Goal: Book appointment/travel/reservation

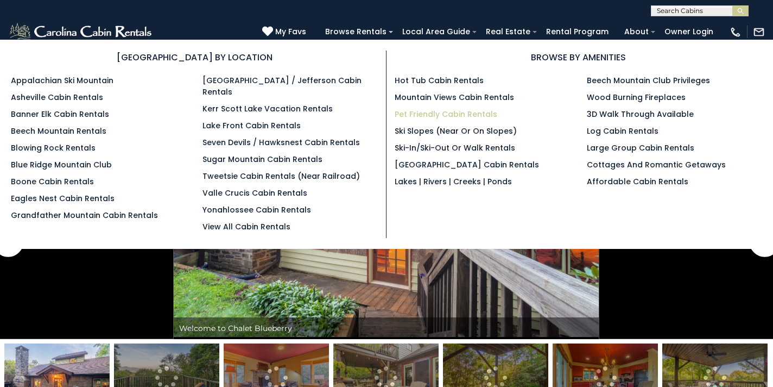
scroll to position [6, 0]
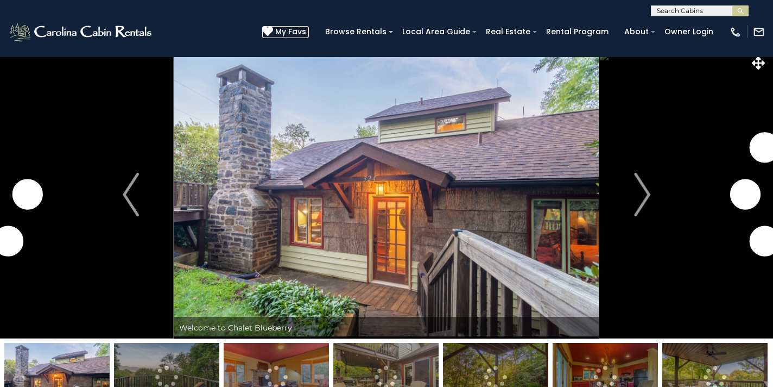
click at [295, 36] on span "My Favs" at bounding box center [290, 31] width 31 height 11
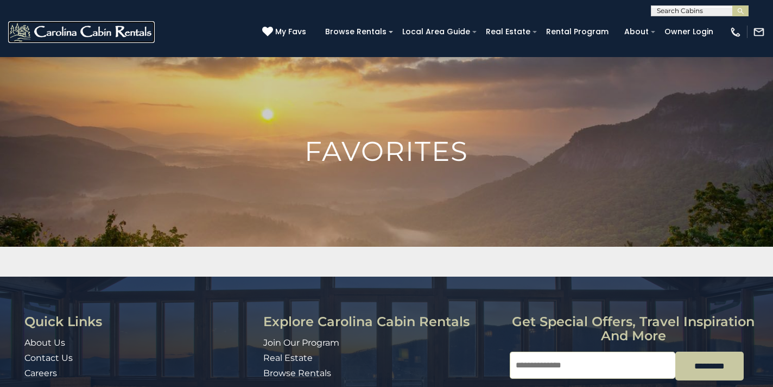
click at [61, 32] on img at bounding box center [81, 32] width 147 height 22
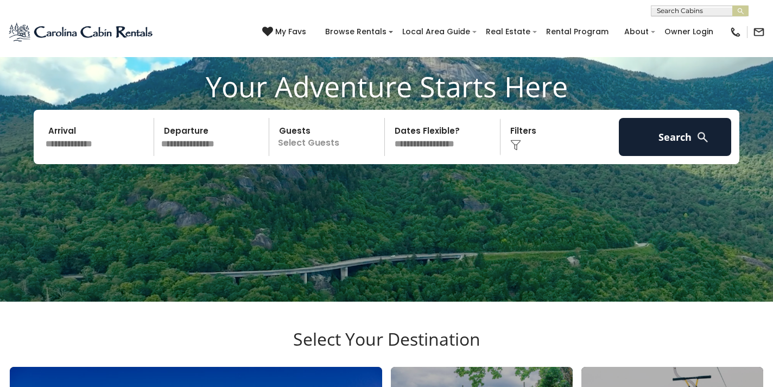
scroll to position [103, 0]
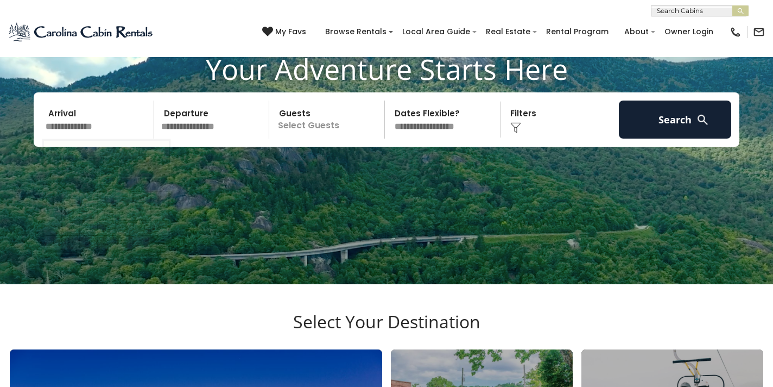
click at [110, 127] on input "text" at bounding box center [98, 119] width 112 height 38
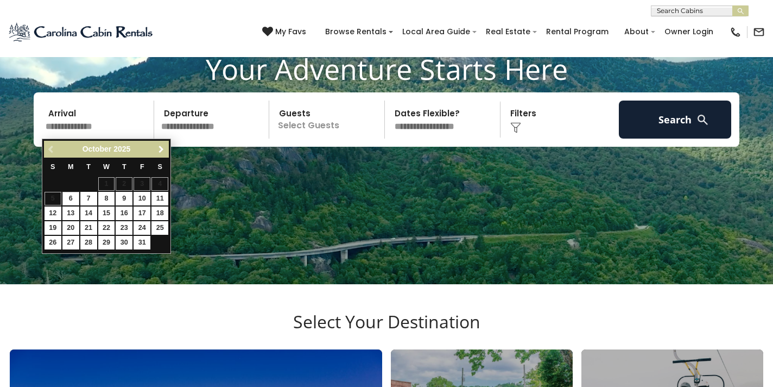
click at [158, 148] on span "Next" at bounding box center [161, 149] width 9 height 9
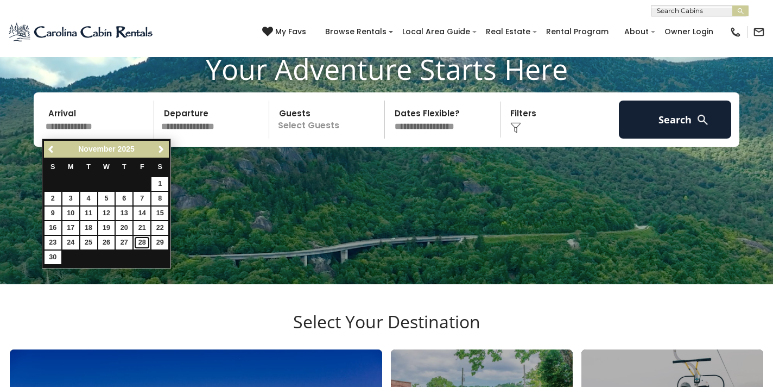
click at [140, 243] on link "28" at bounding box center [142, 243] width 17 height 14
type input "********"
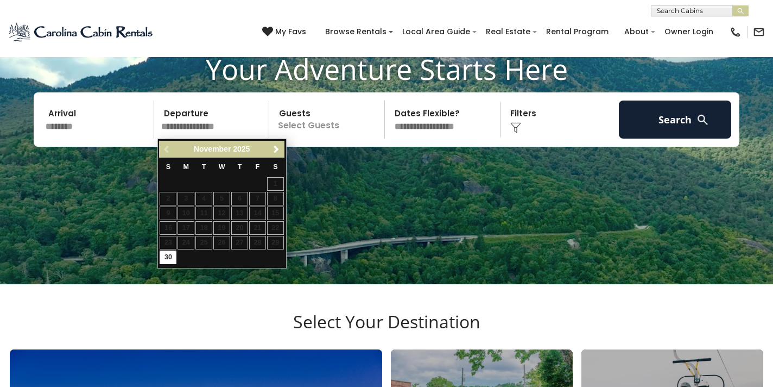
click at [98, 133] on input "********" at bounding box center [98, 119] width 112 height 38
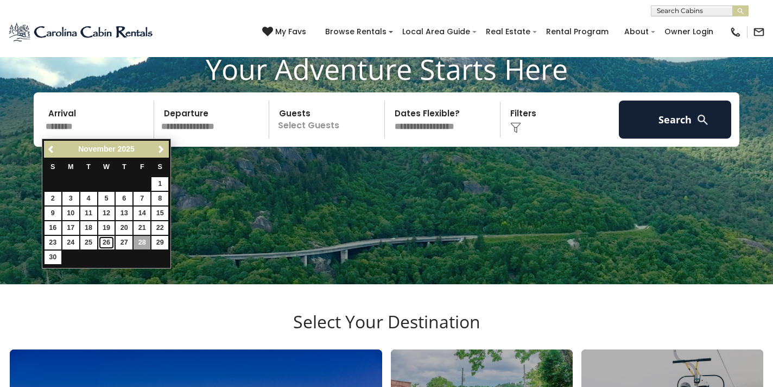
click at [106, 245] on link "26" at bounding box center [106, 243] width 17 height 14
type input "********"
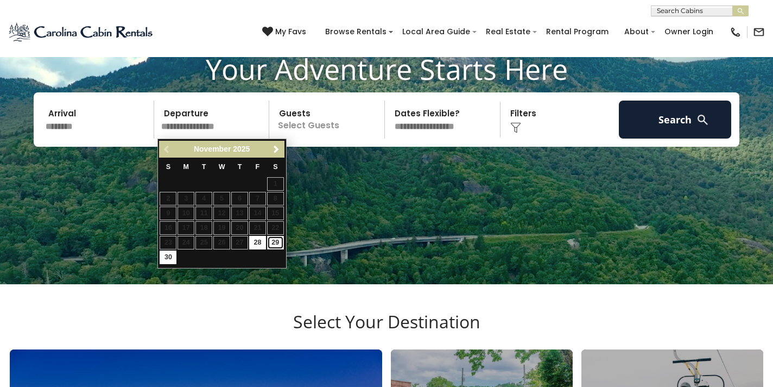
click at [275, 242] on link "29" at bounding box center [275, 243] width 17 height 14
type input "********"
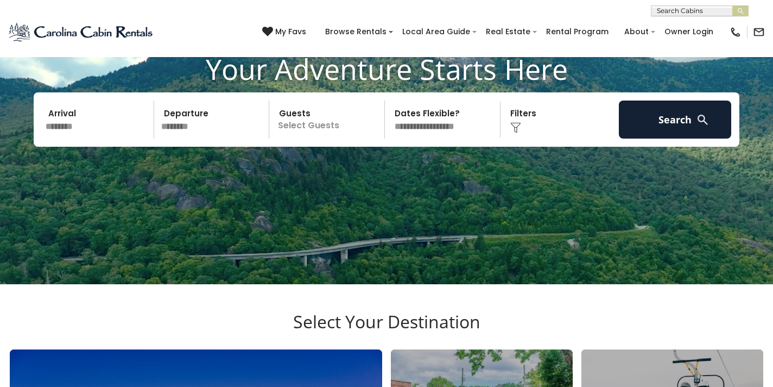
click at [83, 130] on input "********" at bounding box center [98, 119] width 112 height 38
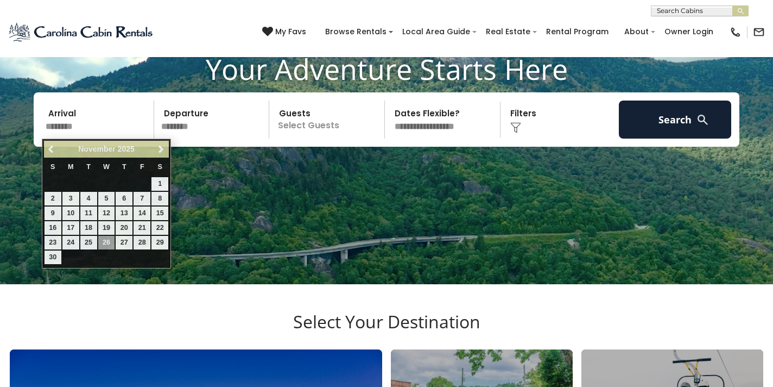
click at [311, 128] on p "Select Guests" at bounding box center [329, 119] width 112 height 38
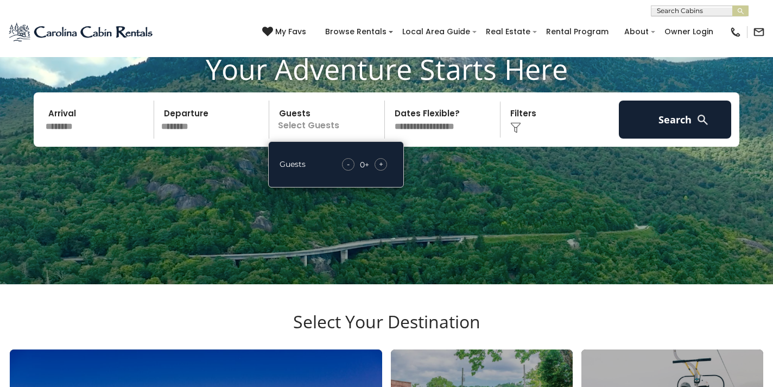
click at [380, 166] on span "+" at bounding box center [381, 164] width 4 height 11
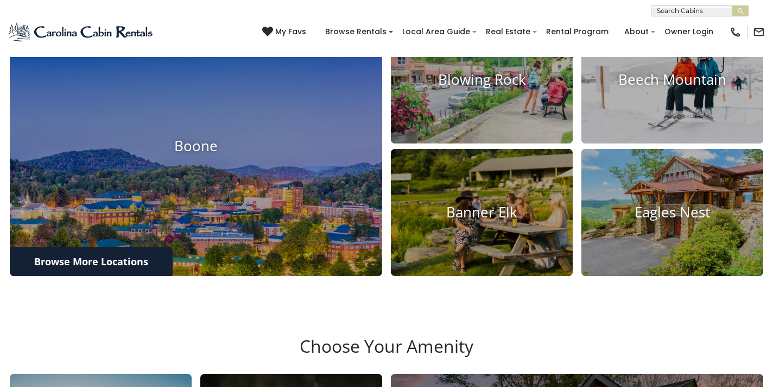
scroll to position [450, 0]
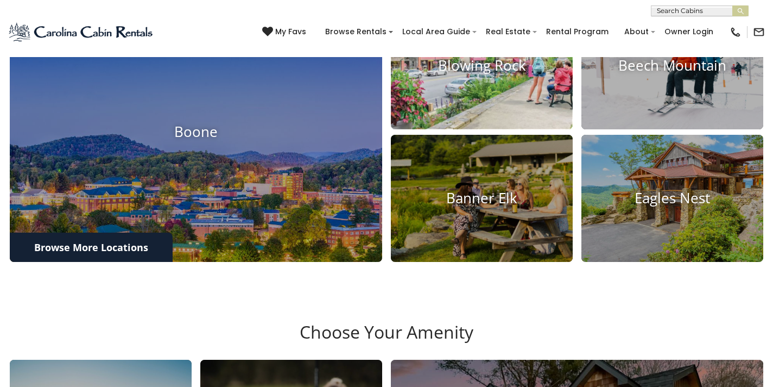
click at [531, 98] on img at bounding box center [482, 66] width 200 height 140
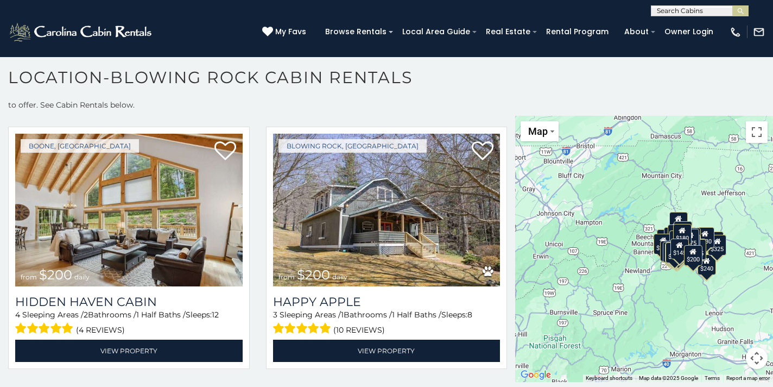
scroll to position [1, 0]
click at [669, 11] on input "text" at bounding box center [699, 12] width 95 height 11
type input "*****"
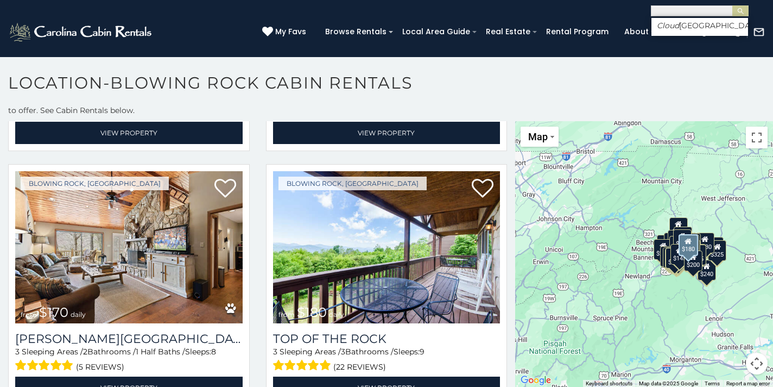
scroll to position [7635, 0]
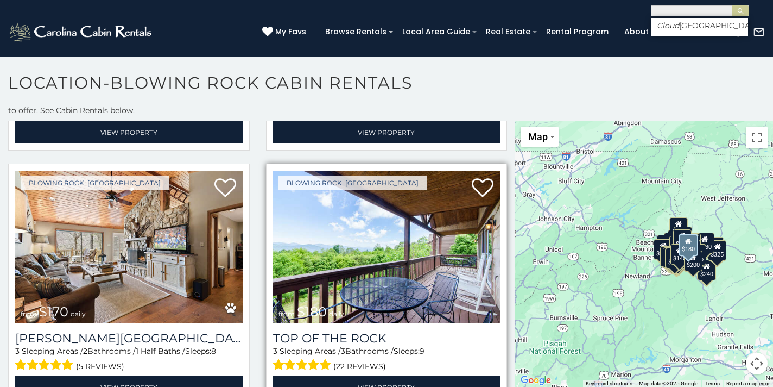
click at [378, 261] on img at bounding box center [387, 247] width 228 height 152
click at [371, 261] on img at bounding box center [387, 247] width 228 height 152
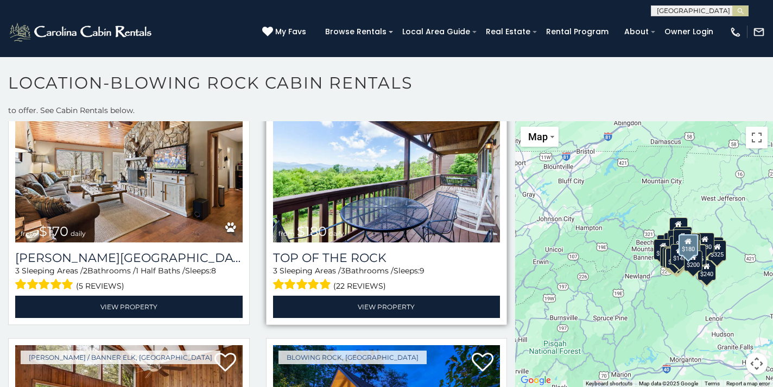
scroll to position [7740, 0]
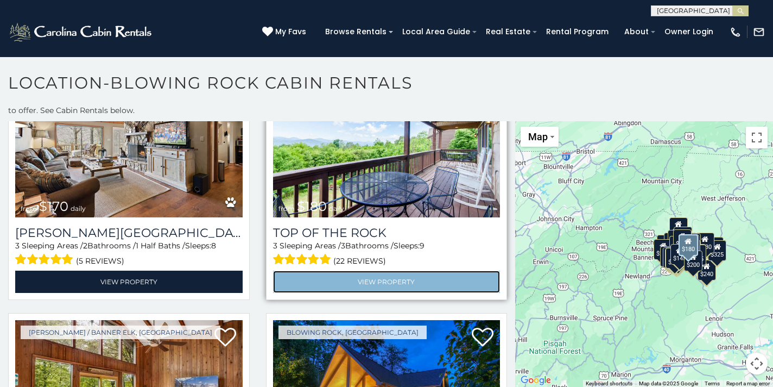
click at [370, 272] on link "View Property" at bounding box center [387, 282] width 228 height 22
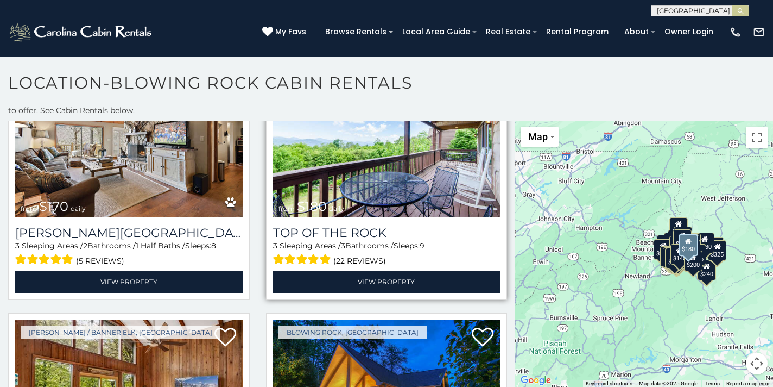
click at [383, 151] on img at bounding box center [387, 141] width 228 height 152
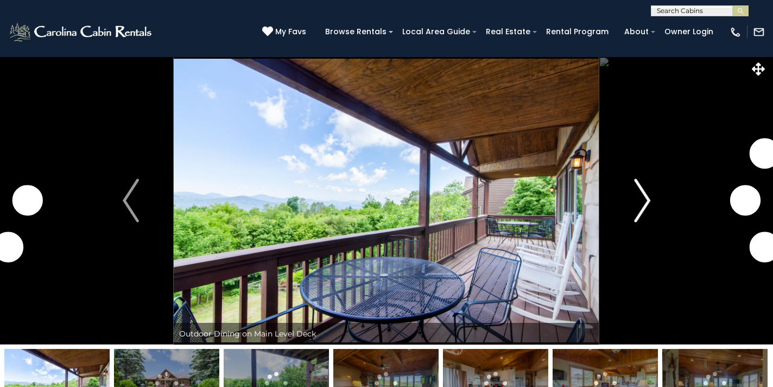
click at [626, 200] on button "Next" at bounding box center [643, 200] width 86 height 288
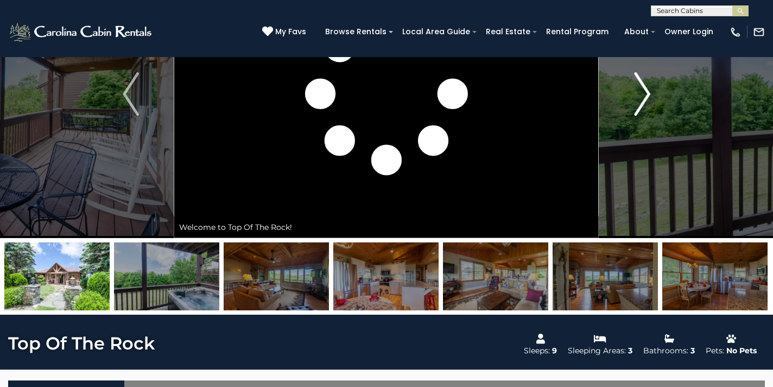
scroll to position [123, 0]
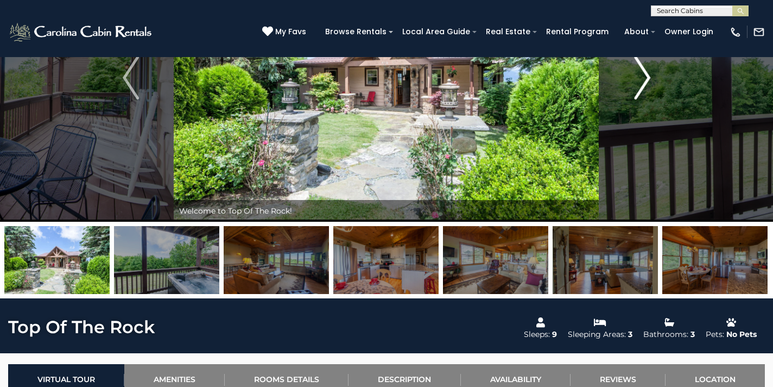
click at [637, 89] on img "Next" at bounding box center [642, 77] width 16 height 43
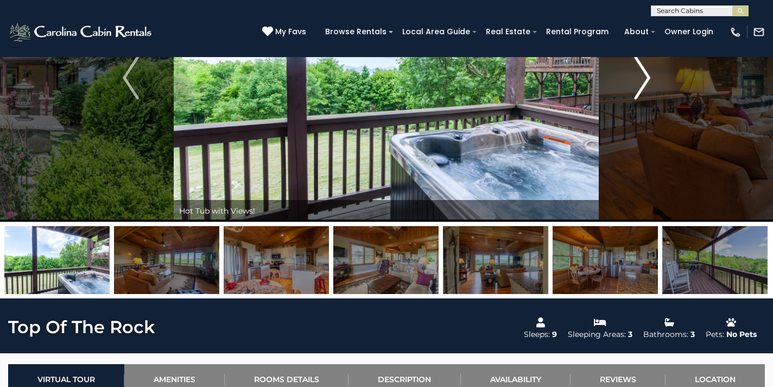
click at [637, 89] on img "Next" at bounding box center [642, 77] width 16 height 43
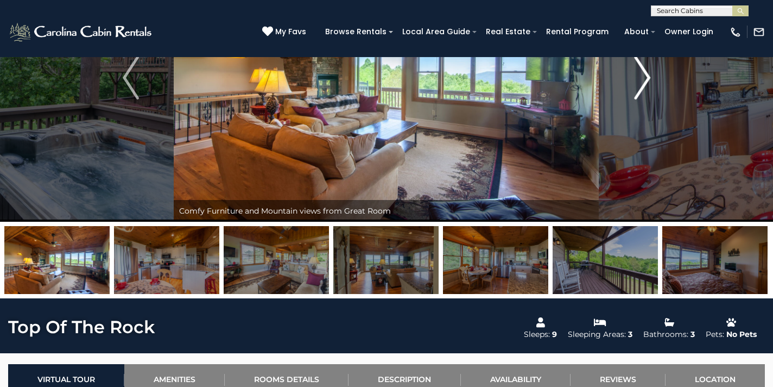
click at [637, 89] on img "Next" at bounding box center [642, 77] width 16 height 43
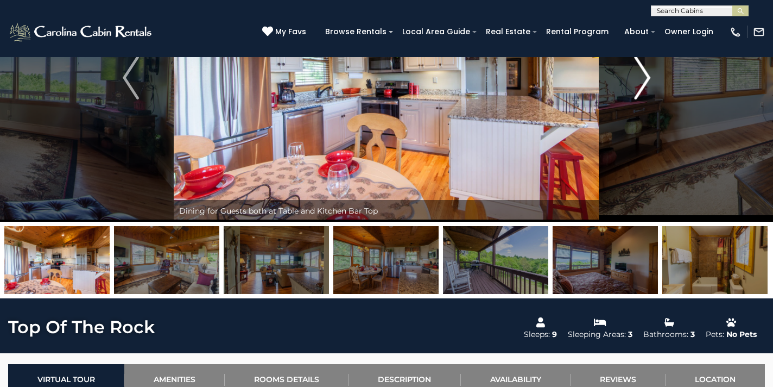
click at [637, 89] on img "Next" at bounding box center [642, 77] width 16 height 43
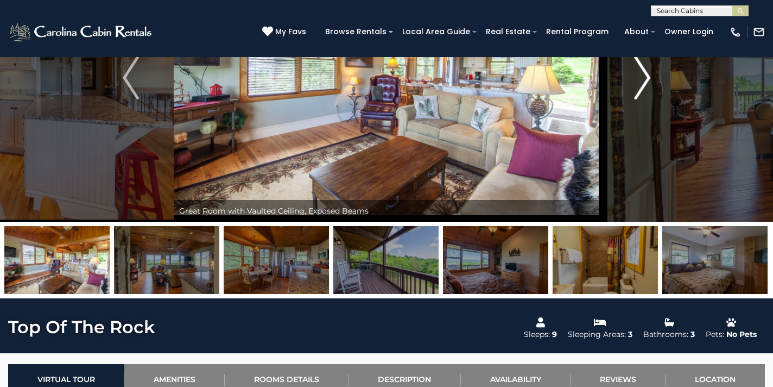
click at [637, 89] on img "Next" at bounding box center [642, 77] width 16 height 43
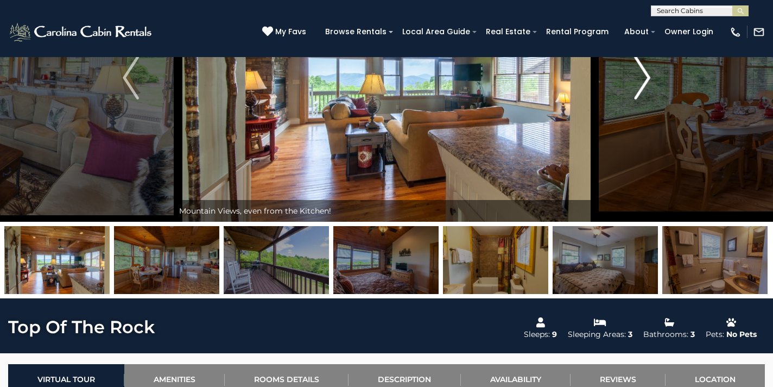
click at [637, 89] on img "Next" at bounding box center [642, 77] width 16 height 43
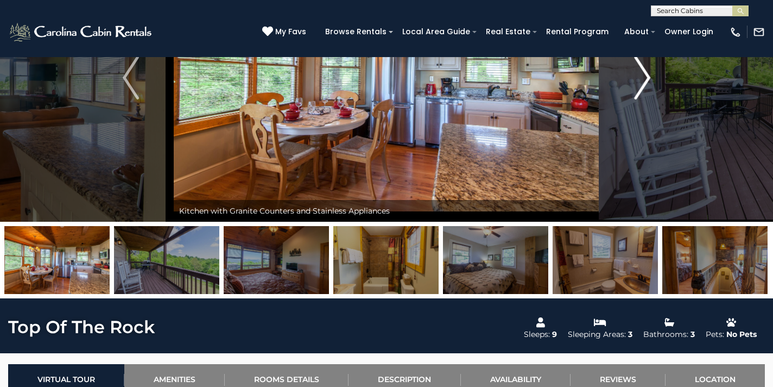
click at [637, 90] on img "Next" at bounding box center [642, 77] width 16 height 43
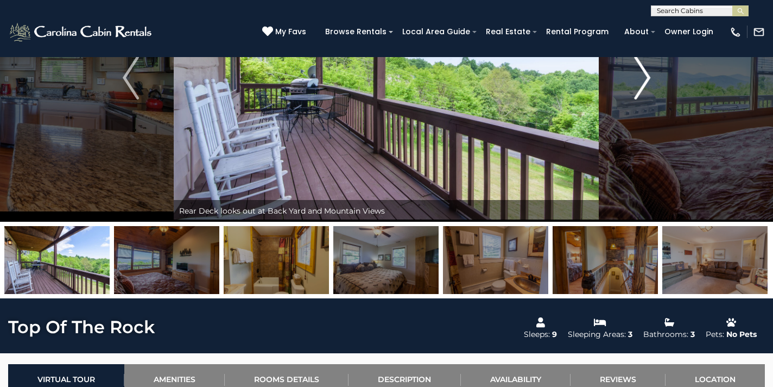
click at [637, 90] on img "Next" at bounding box center [642, 77] width 16 height 43
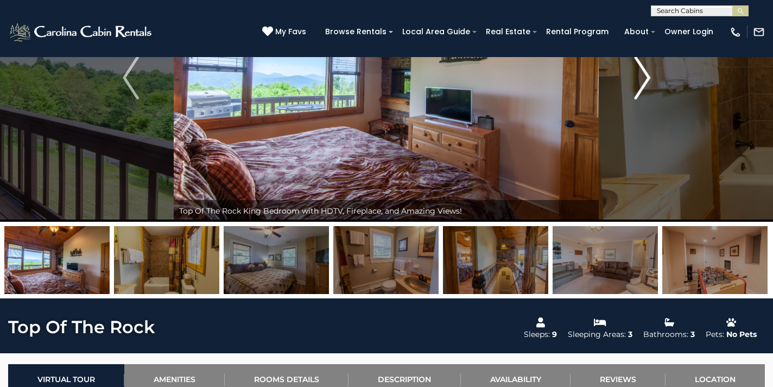
click at [637, 90] on img "Next" at bounding box center [642, 77] width 16 height 43
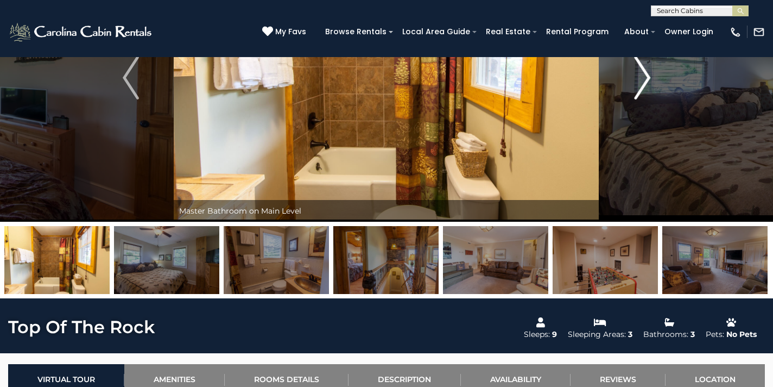
click at [637, 90] on img "Next" at bounding box center [642, 77] width 16 height 43
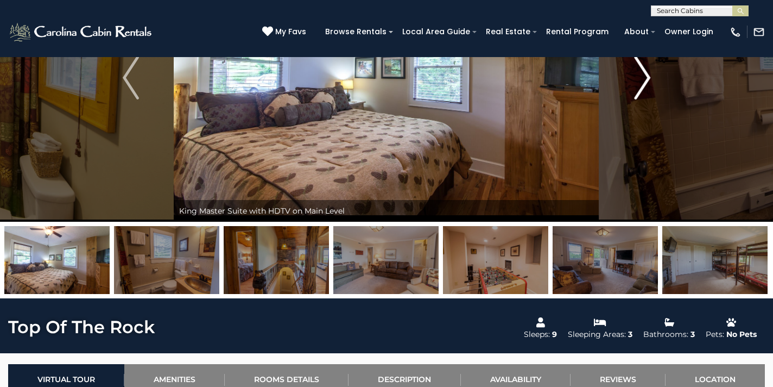
click at [637, 90] on img "Next" at bounding box center [642, 77] width 16 height 43
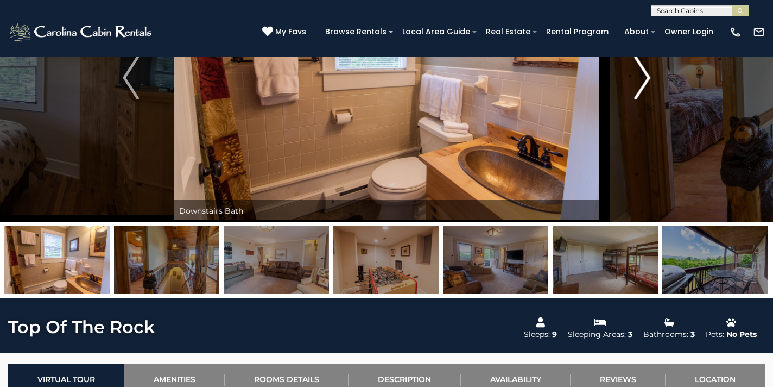
click at [637, 90] on img "Next" at bounding box center [642, 77] width 16 height 43
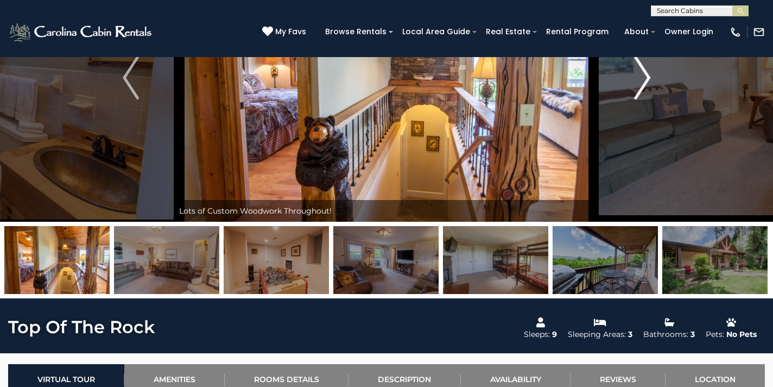
click at [637, 90] on img "Next" at bounding box center [642, 77] width 16 height 43
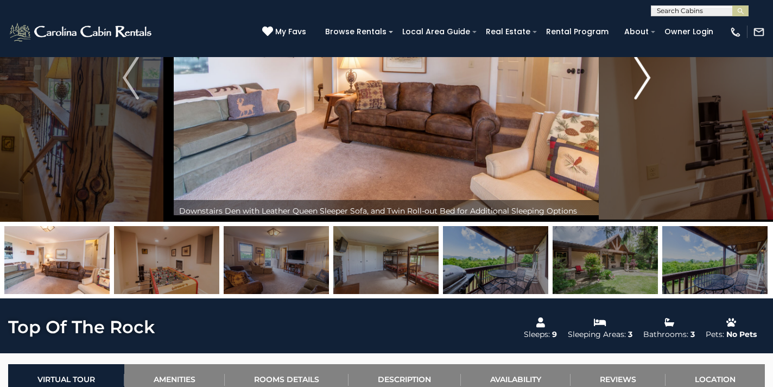
click at [637, 90] on img "Next" at bounding box center [642, 77] width 16 height 43
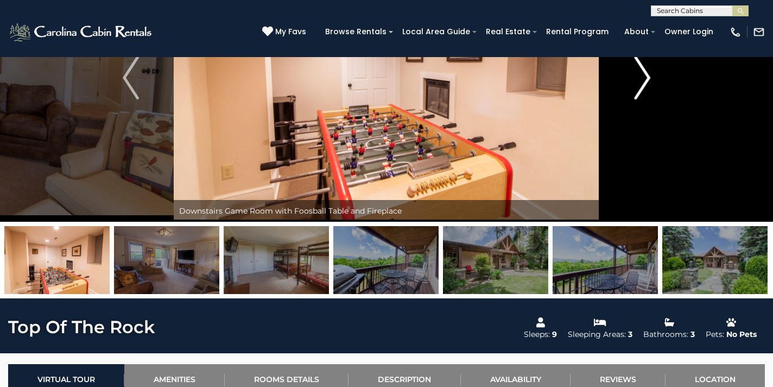
click at [637, 90] on img "Next" at bounding box center [642, 77] width 16 height 43
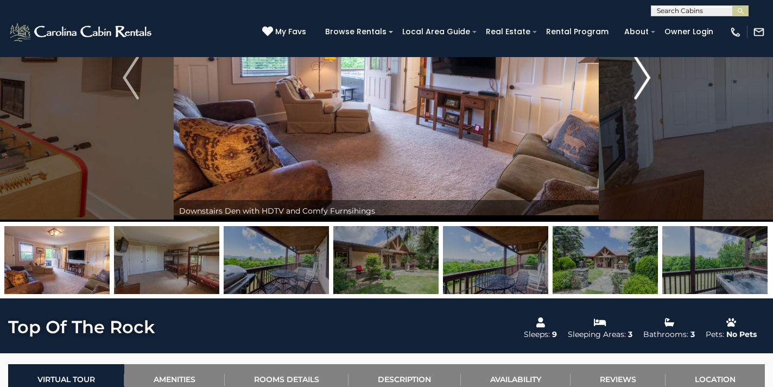
click at [637, 90] on img "Next" at bounding box center [642, 77] width 16 height 43
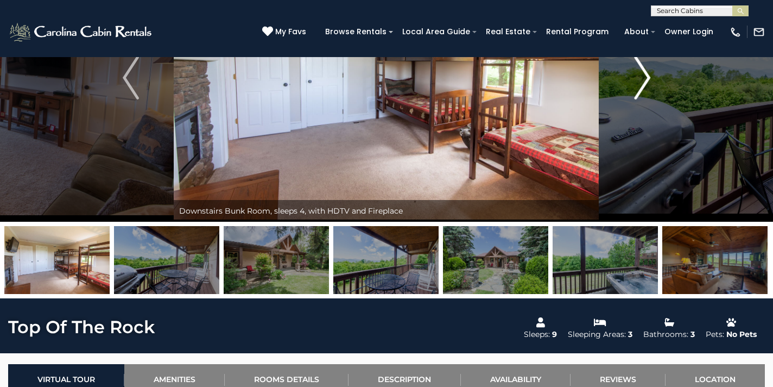
click at [637, 90] on img "Next" at bounding box center [642, 77] width 16 height 43
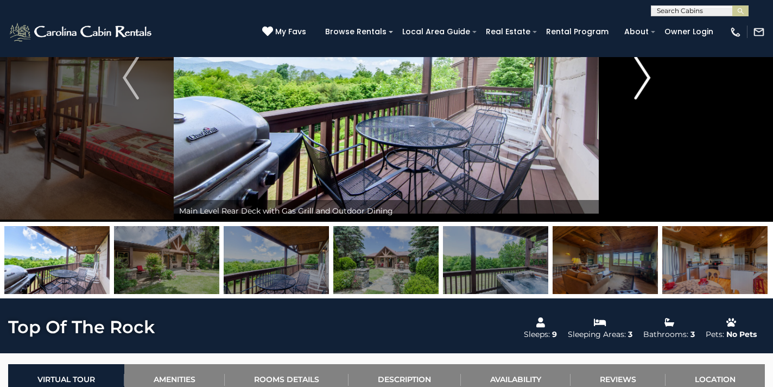
click at [637, 90] on img "Next" at bounding box center [642, 77] width 16 height 43
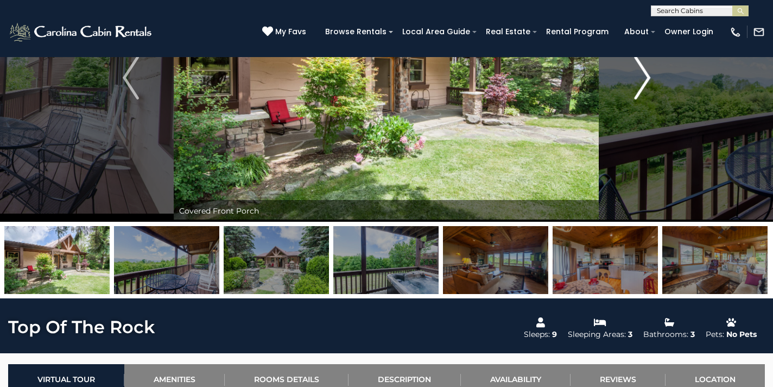
click at [637, 90] on img "Next" at bounding box center [642, 77] width 16 height 43
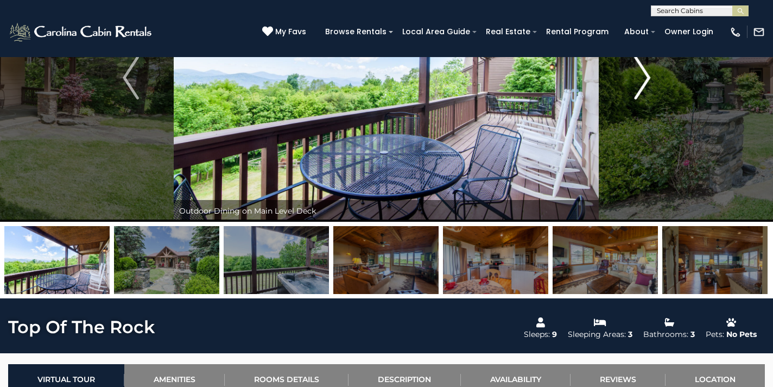
click at [637, 90] on img "Next" at bounding box center [642, 77] width 16 height 43
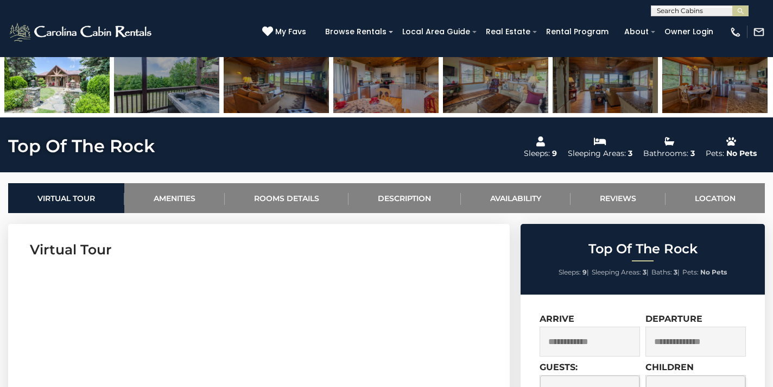
scroll to position [0, 0]
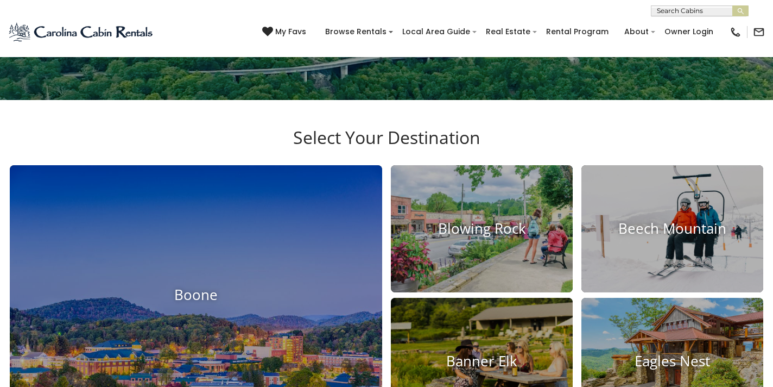
scroll to position [399, 0]
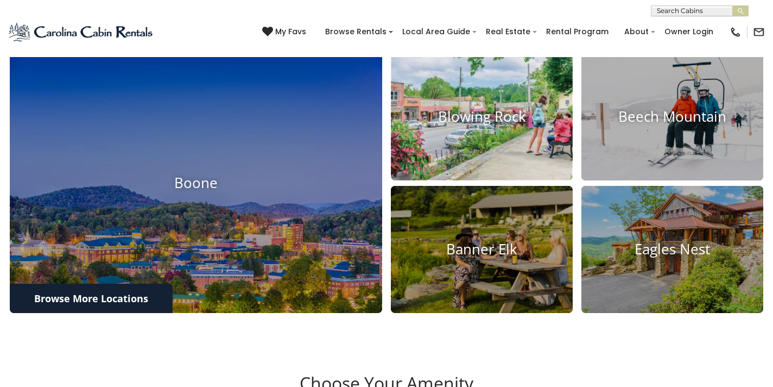
click at [476, 162] on img at bounding box center [482, 117] width 200 height 140
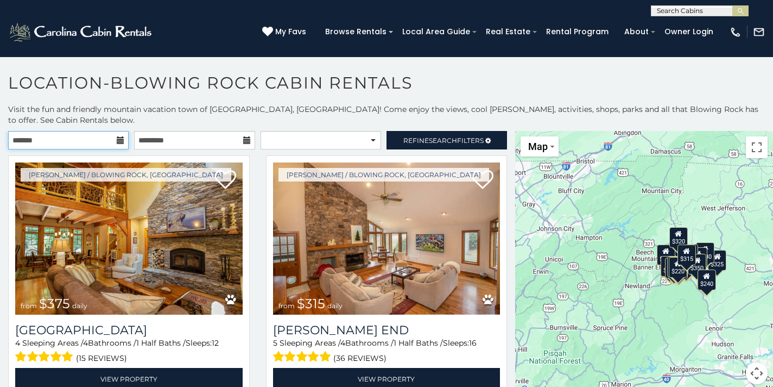
click at [47, 133] on input "text" at bounding box center [68, 140] width 121 height 18
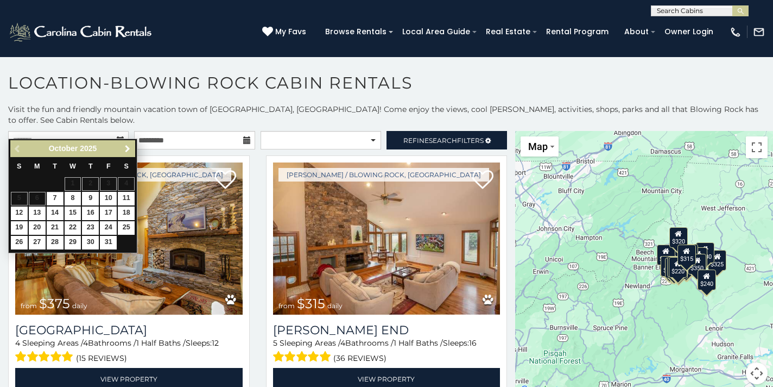
click at [129, 150] on span "Next" at bounding box center [127, 148] width 9 height 9
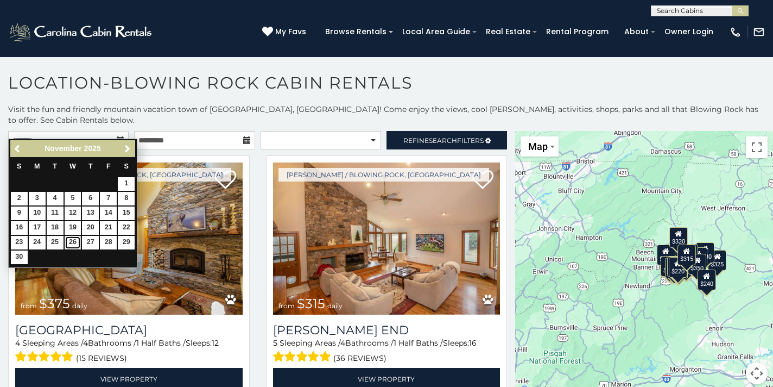
click at [73, 240] on link "26" at bounding box center [73, 243] width 17 height 14
type input "**********"
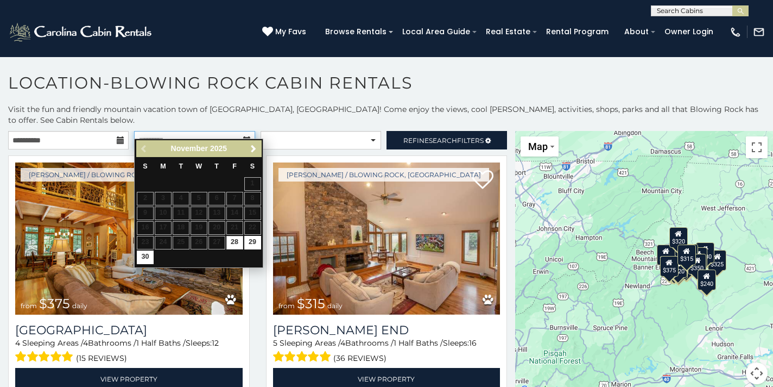
click at [178, 131] on input "text" at bounding box center [194, 140] width 121 height 18
click at [251, 247] on link "29" at bounding box center [252, 243] width 17 height 14
type input "**********"
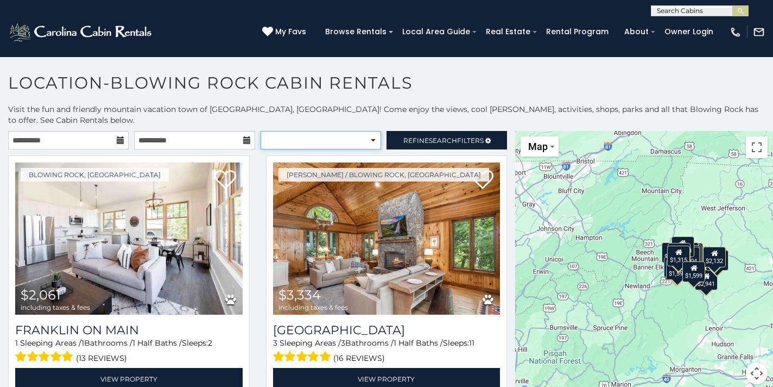
click at [358, 131] on select "**********" at bounding box center [321, 140] width 121 height 18
click at [261, 131] on select "**********" at bounding box center [321, 140] width 121 height 18
click at [456, 136] on span "Search" at bounding box center [443, 140] width 28 height 8
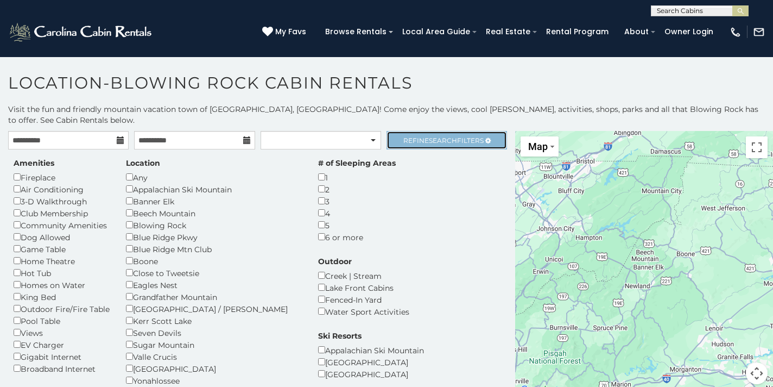
click at [444, 133] on link "Refine Search Filters" at bounding box center [447, 140] width 121 height 18
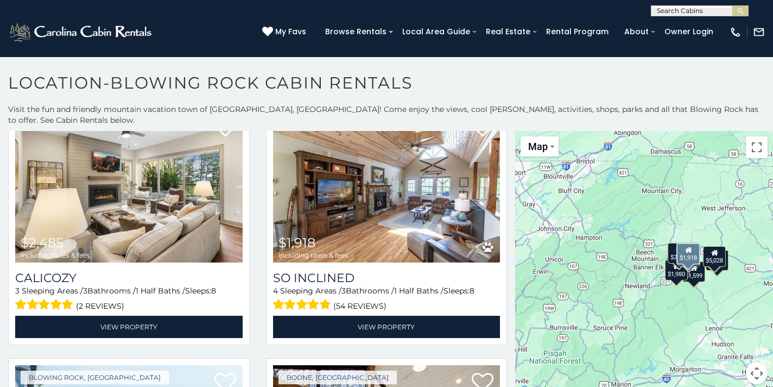
scroll to position [278, 0]
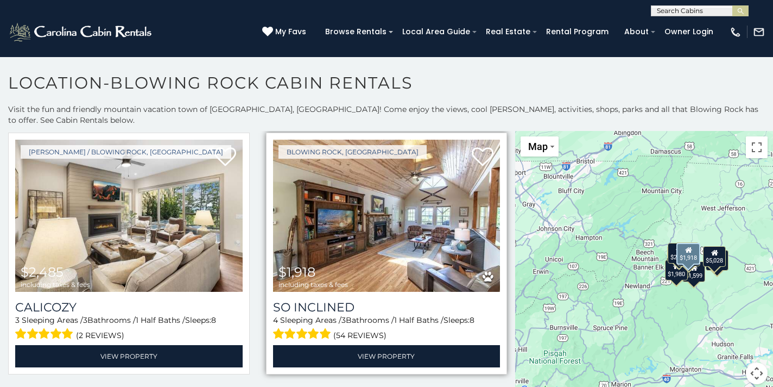
click at [400, 201] on img at bounding box center [387, 216] width 228 height 152
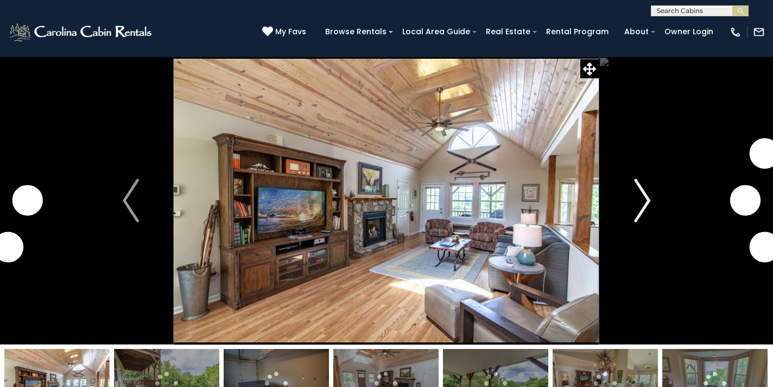
click at [639, 210] on img "Next" at bounding box center [642, 200] width 16 height 43
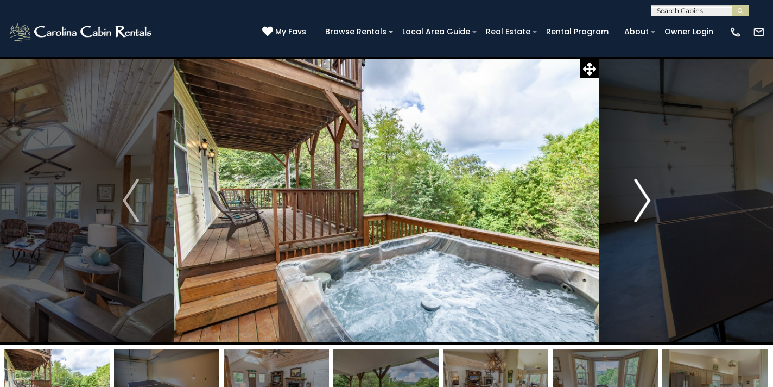
click at [639, 210] on img "Next" at bounding box center [642, 200] width 16 height 43
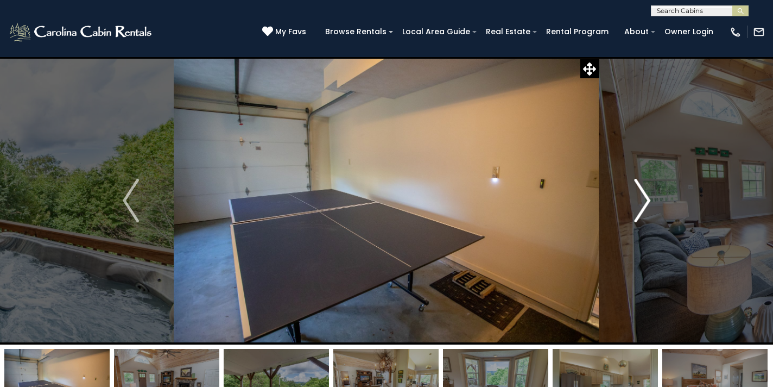
click at [639, 210] on img "Next" at bounding box center [642, 200] width 16 height 43
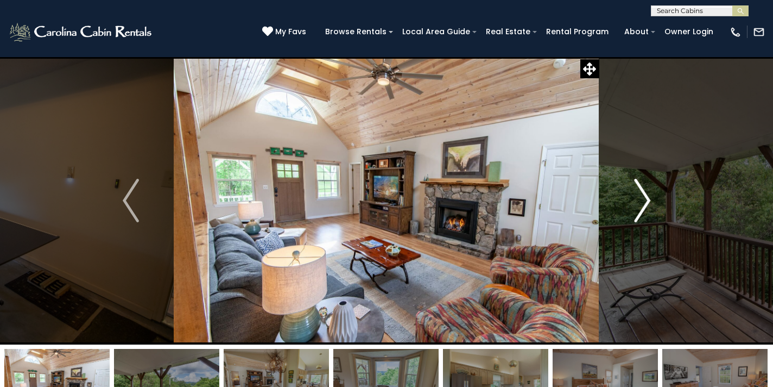
click at [639, 210] on img "Next" at bounding box center [642, 200] width 16 height 43
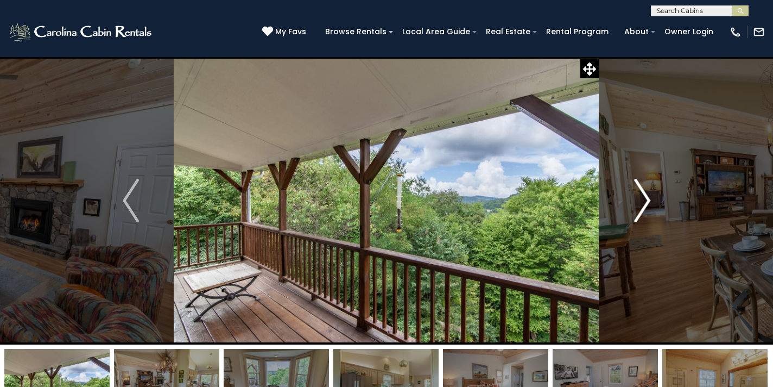
click at [639, 210] on img "Next" at bounding box center [642, 200] width 16 height 43
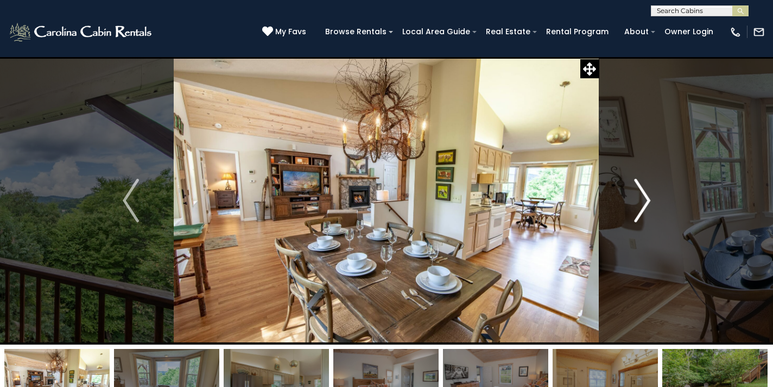
click at [639, 211] on img "Next" at bounding box center [642, 200] width 16 height 43
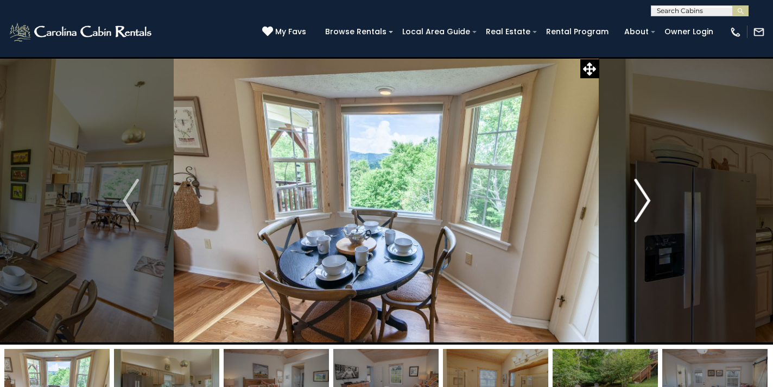
click at [639, 211] on img "Next" at bounding box center [642, 200] width 16 height 43
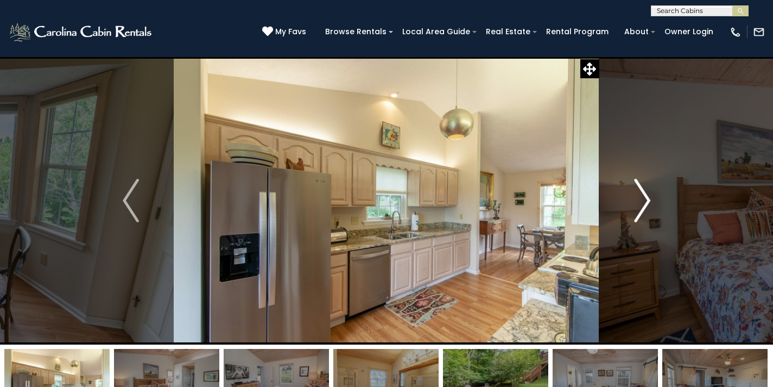
click at [639, 211] on img "Next" at bounding box center [642, 200] width 16 height 43
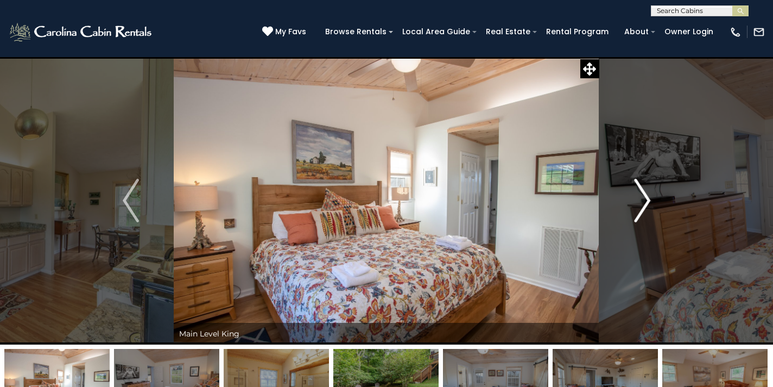
click at [639, 211] on img "Next" at bounding box center [642, 200] width 16 height 43
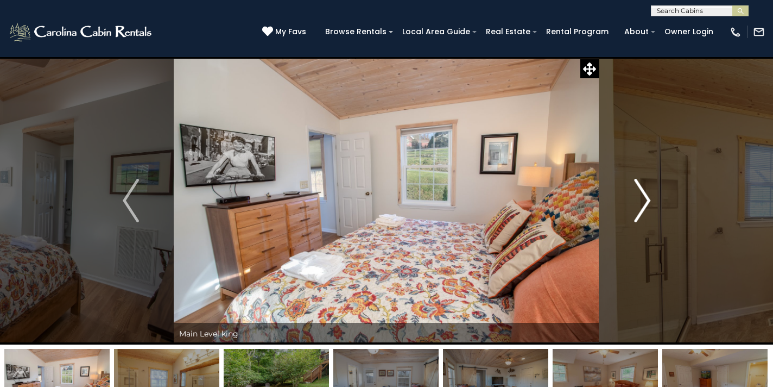
click at [639, 211] on img "Next" at bounding box center [642, 200] width 16 height 43
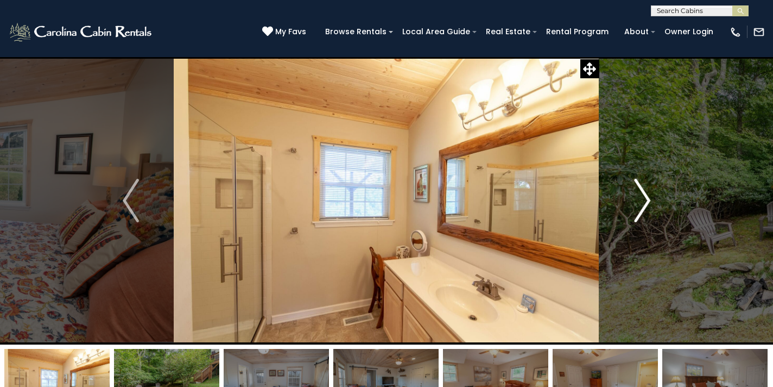
click at [639, 211] on img "Next" at bounding box center [642, 200] width 16 height 43
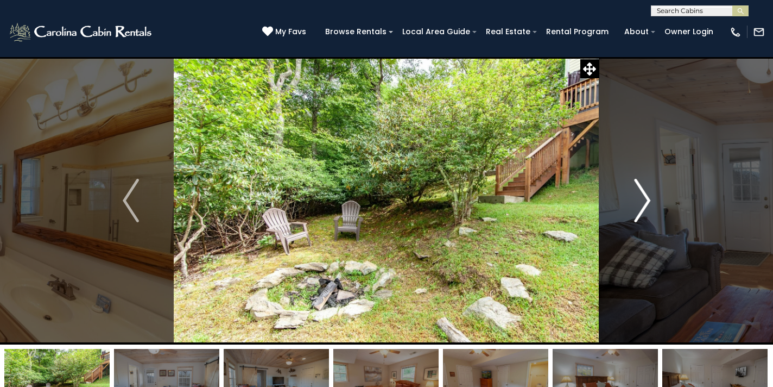
click at [639, 211] on img "Next" at bounding box center [642, 200] width 16 height 43
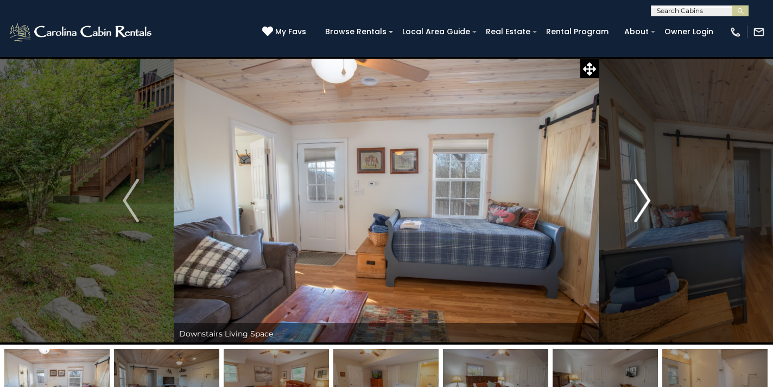
click at [639, 211] on img "Next" at bounding box center [642, 200] width 16 height 43
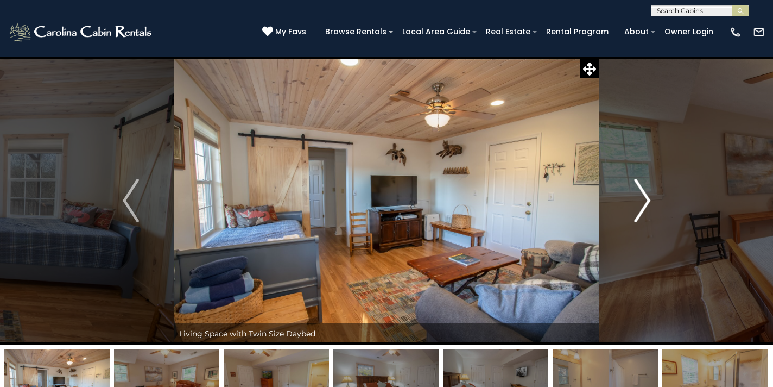
click at [639, 211] on img "Next" at bounding box center [642, 200] width 16 height 43
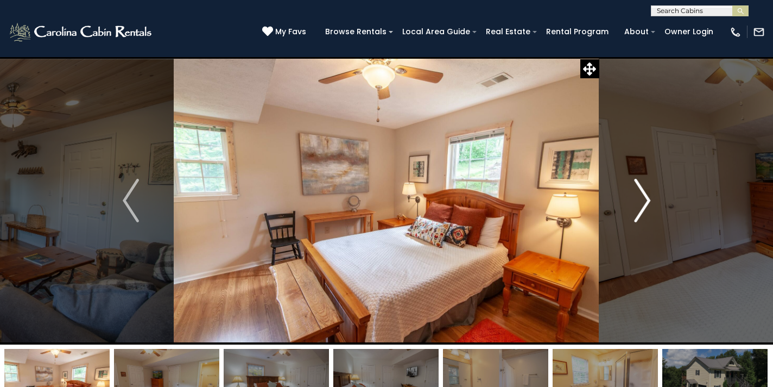
click at [639, 211] on img "Next" at bounding box center [642, 200] width 16 height 43
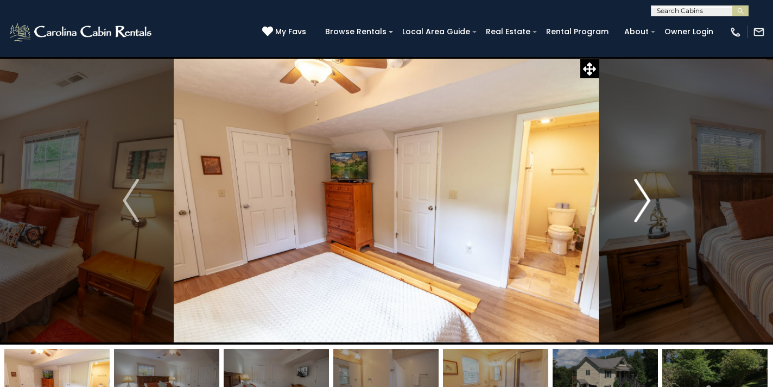
click at [639, 211] on img "Next" at bounding box center [642, 200] width 16 height 43
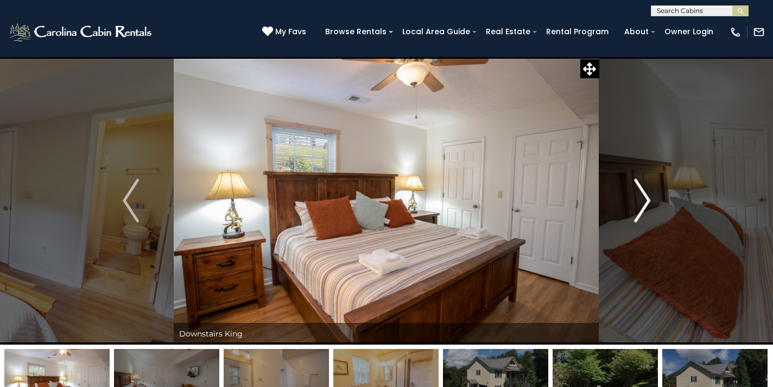
click at [639, 211] on img "Next" at bounding box center [642, 200] width 16 height 43
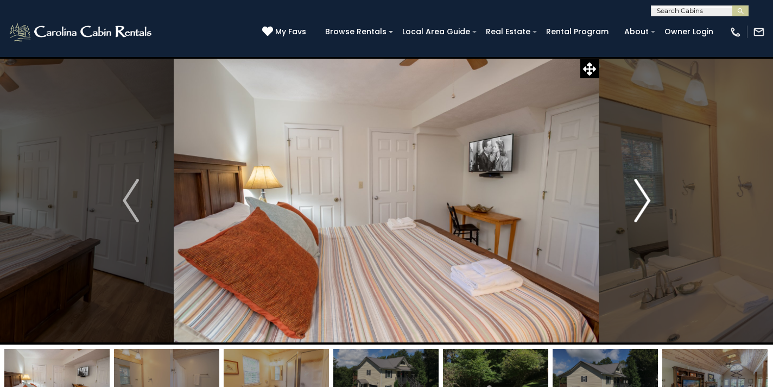
click at [639, 211] on img "Next" at bounding box center [642, 200] width 16 height 43
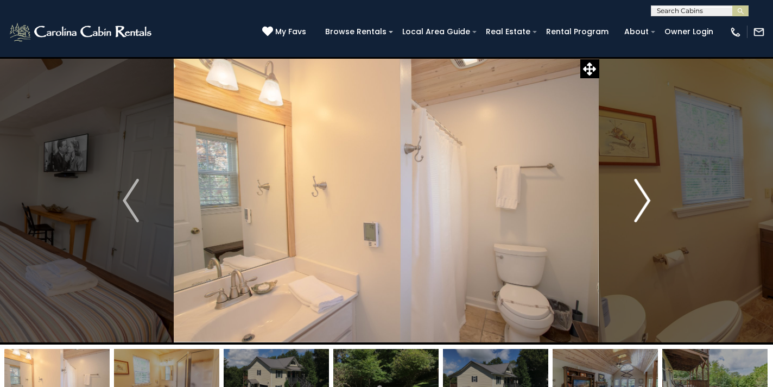
click at [639, 211] on img "Next" at bounding box center [642, 200] width 16 height 43
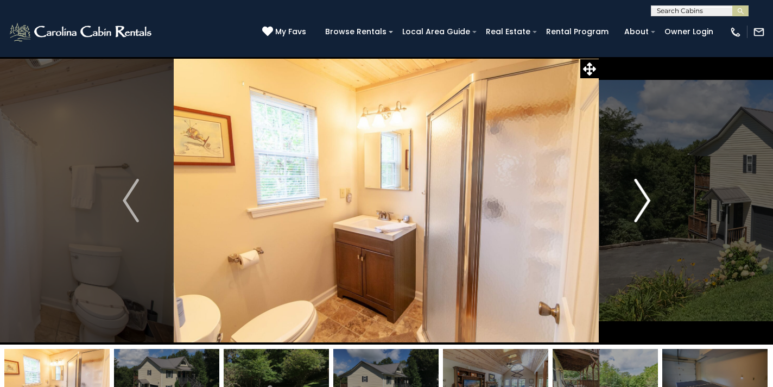
click at [639, 211] on img "Next" at bounding box center [642, 200] width 16 height 43
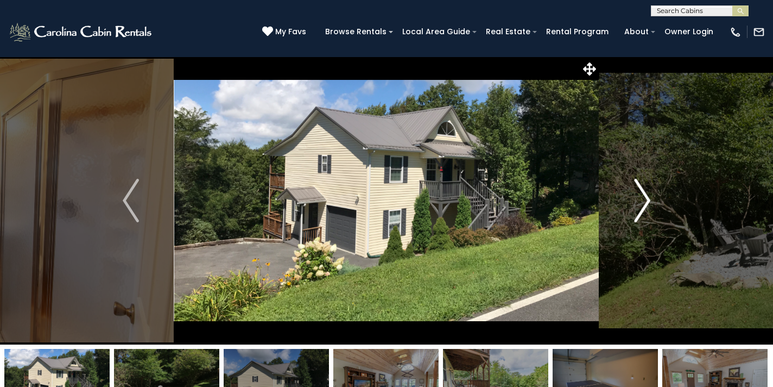
click at [639, 211] on img "Next" at bounding box center [642, 200] width 16 height 43
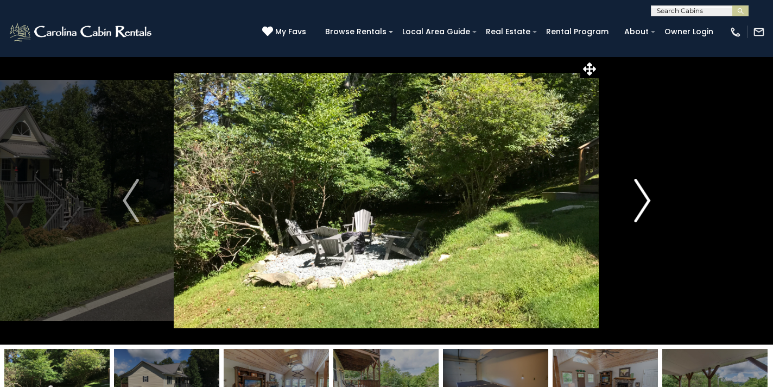
click at [639, 211] on img "Next" at bounding box center [642, 200] width 16 height 43
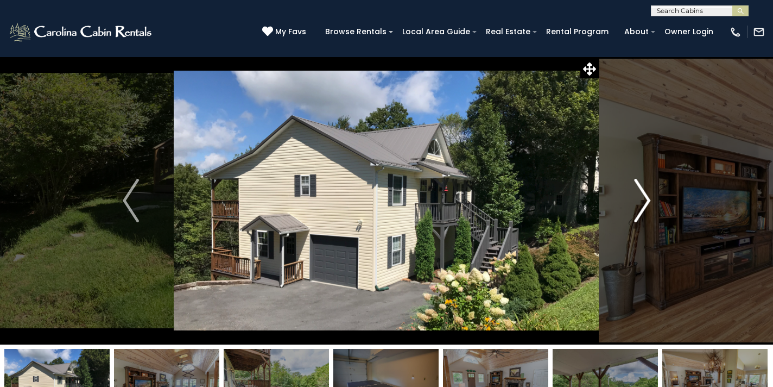
click at [639, 211] on img "Next" at bounding box center [642, 200] width 16 height 43
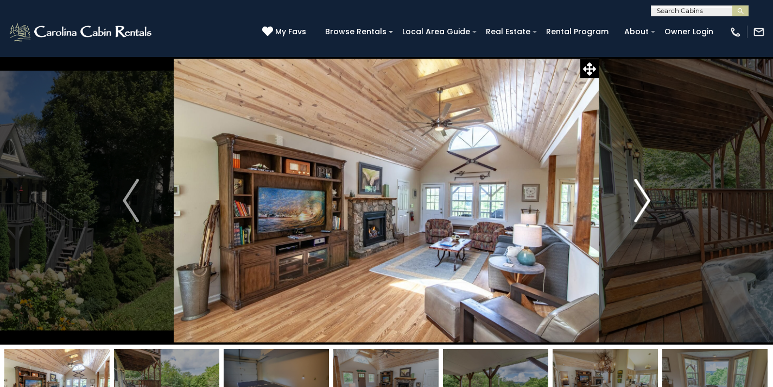
click at [639, 211] on img "Next" at bounding box center [642, 200] width 16 height 43
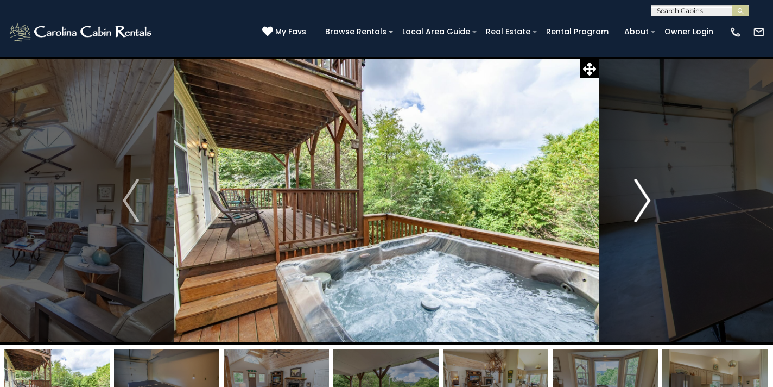
click at [639, 211] on img "Next" at bounding box center [642, 200] width 16 height 43
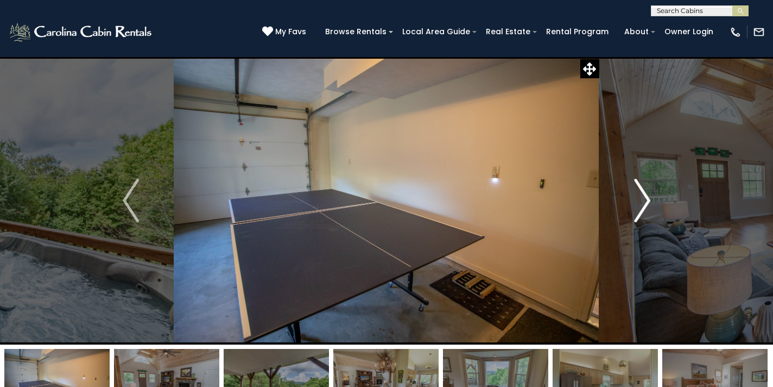
click at [639, 212] on img "Next" at bounding box center [642, 200] width 16 height 43
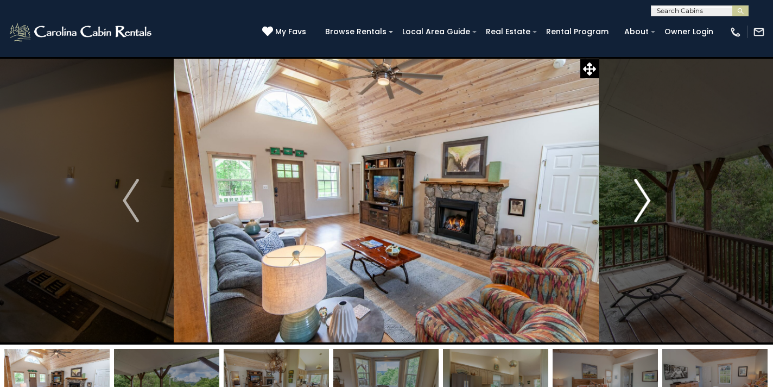
click at [639, 212] on img "Next" at bounding box center [642, 200] width 16 height 43
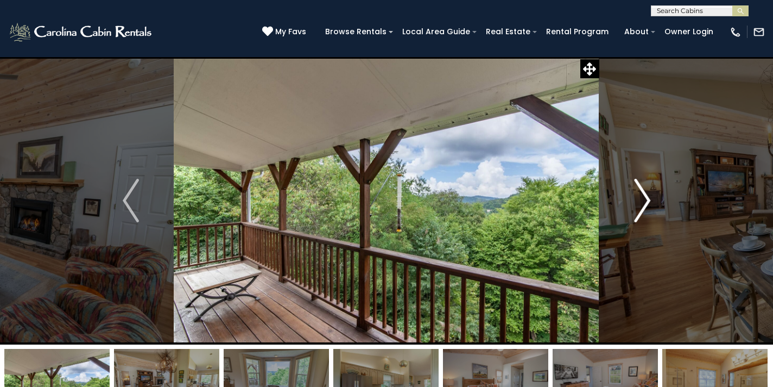
click at [639, 212] on img "Next" at bounding box center [642, 200] width 16 height 43
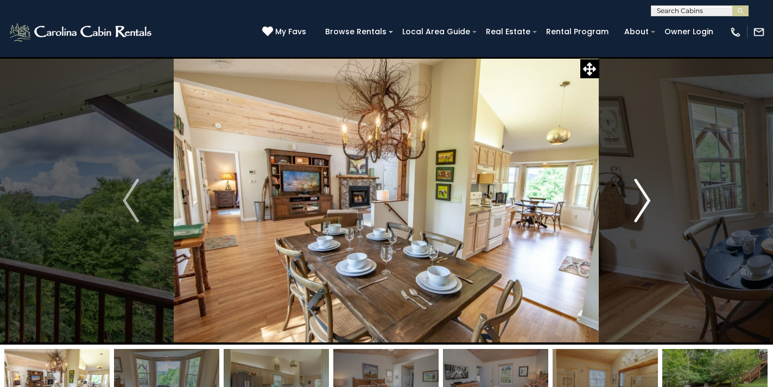
click at [639, 212] on img "Next" at bounding box center [642, 200] width 16 height 43
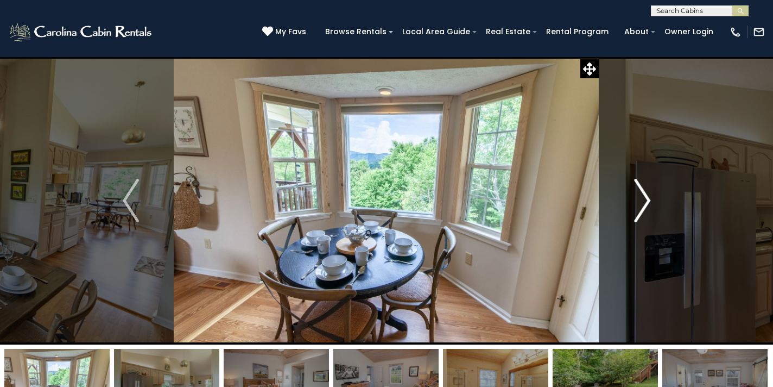
click at [639, 212] on img "Next" at bounding box center [642, 200] width 16 height 43
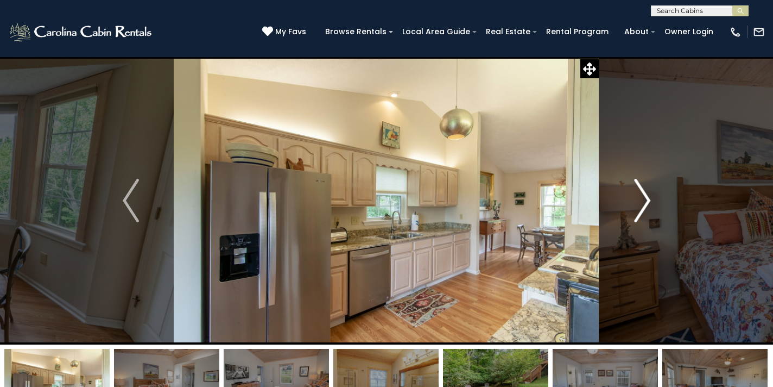
click at [639, 212] on img "Next" at bounding box center [642, 200] width 16 height 43
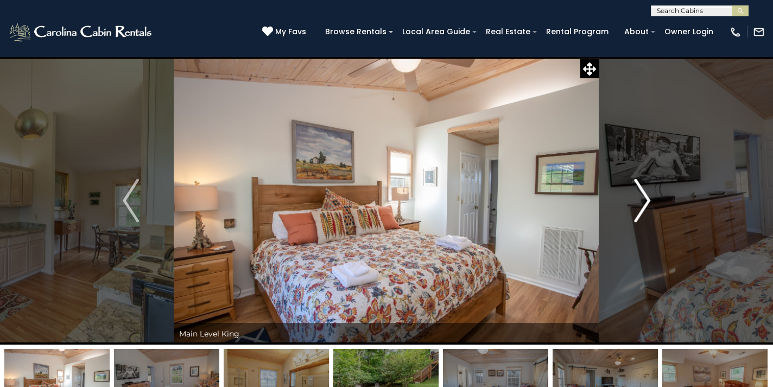
click at [639, 212] on img "Next" at bounding box center [642, 200] width 16 height 43
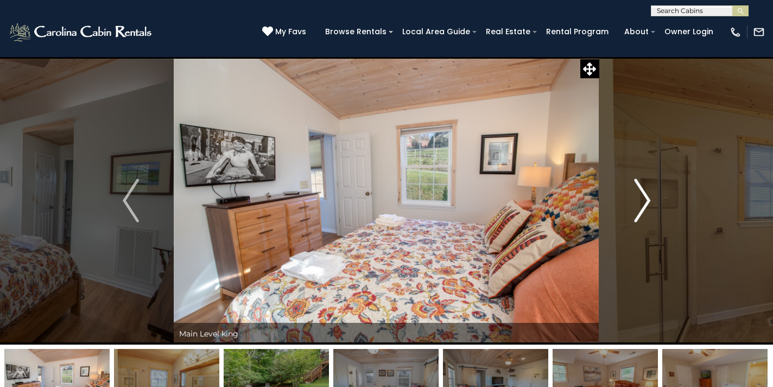
click at [639, 212] on img "Next" at bounding box center [642, 200] width 16 height 43
